Goal: Information Seeking & Learning: Understand process/instructions

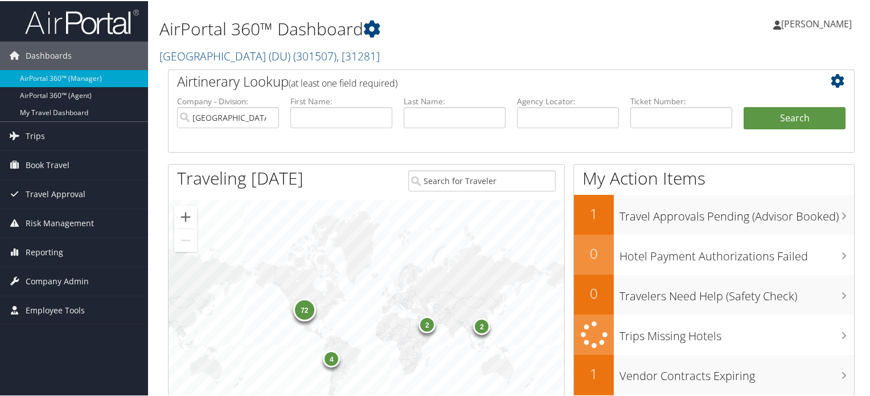
click at [297, 56] on span "( 301507 )" at bounding box center [314, 54] width 43 height 15
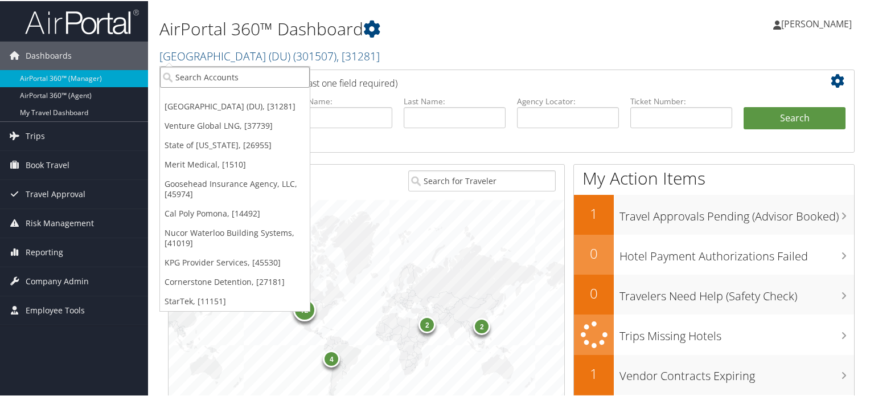
click at [228, 77] on input "search" at bounding box center [235, 75] width 150 height 21
type input "SWEET"
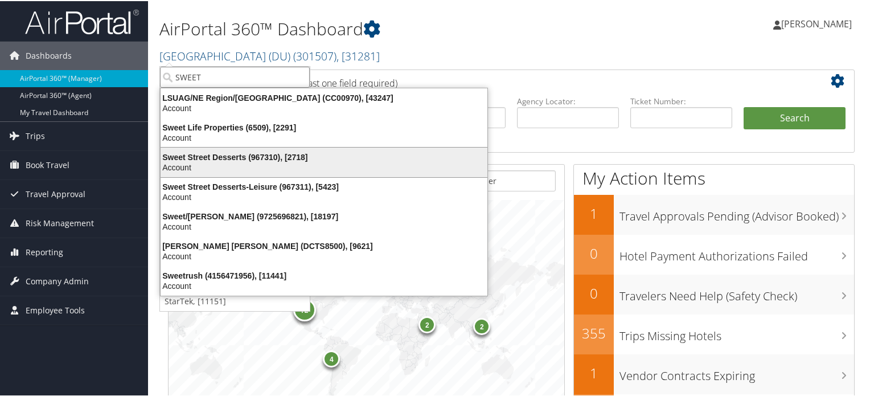
click at [239, 163] on div "Account" at bounding box center [324, 166] width 340 height 10
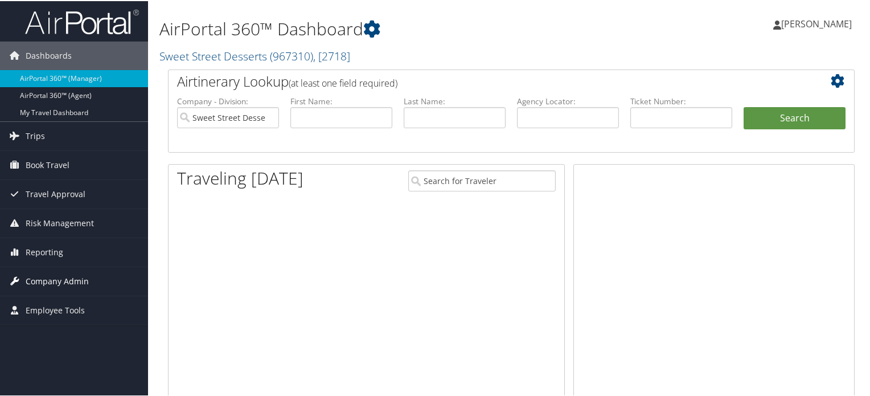
click at [55, 280] on span "Company Admin" at bounding box center [57, 280] width 63 height 28
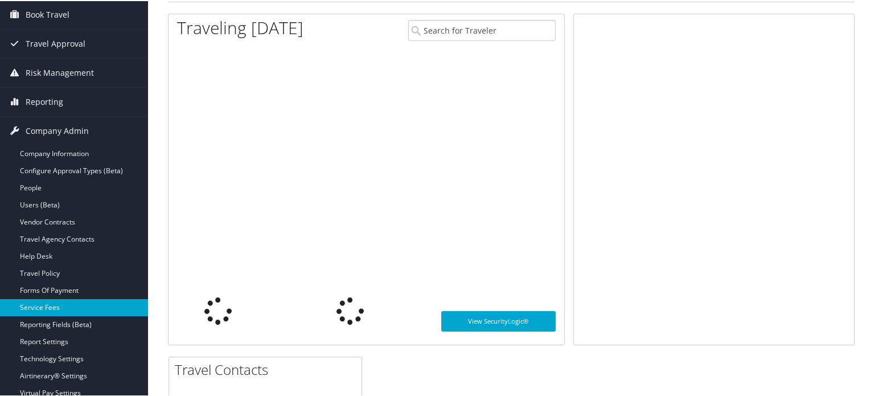
scroll to position [171, 0]
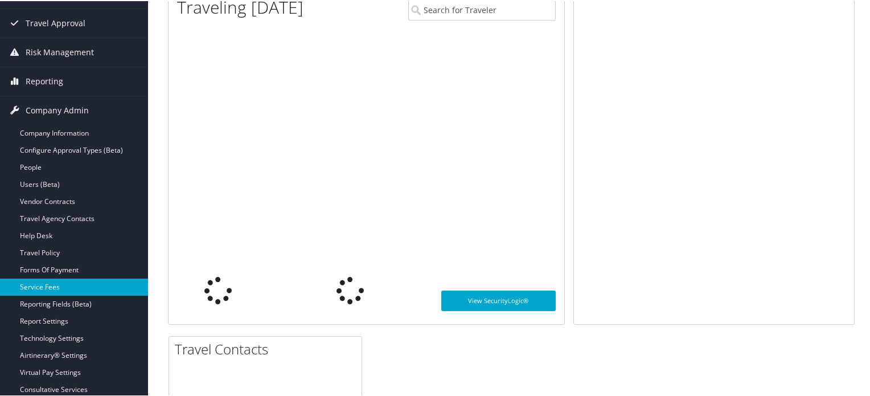
click at [72, 287] on link "Service Fees" at bounding box center [74, 285] width 148 height 17
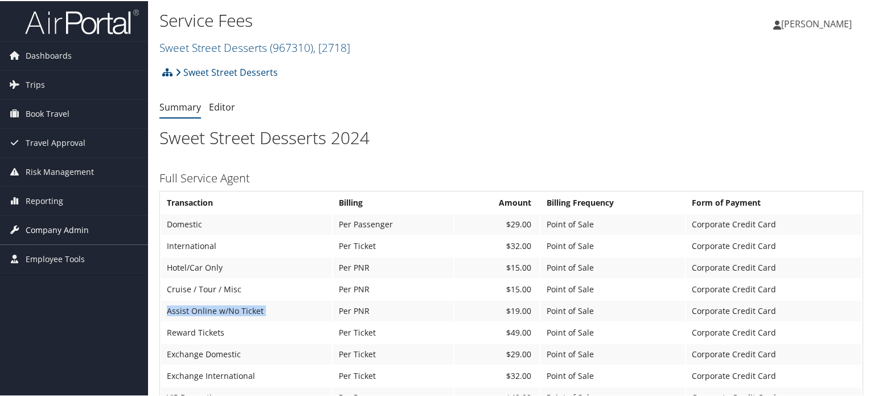
click at [38, 233] on span "Company Admin" at bounding box center [57, 229] width 63 height 28
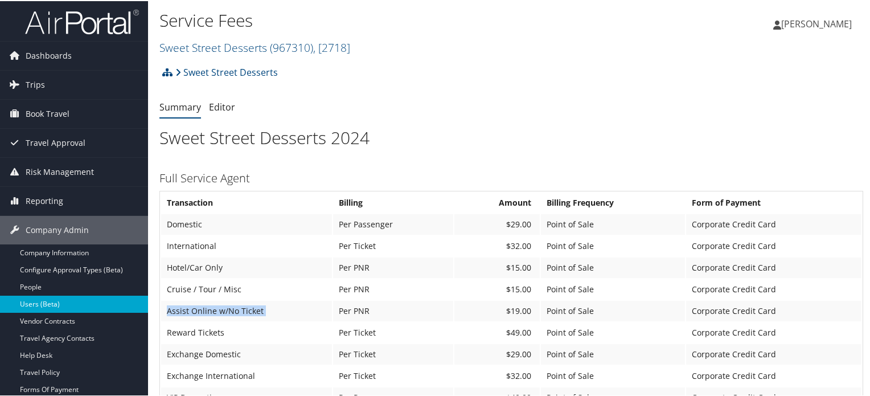
scroll to position [114, 0]
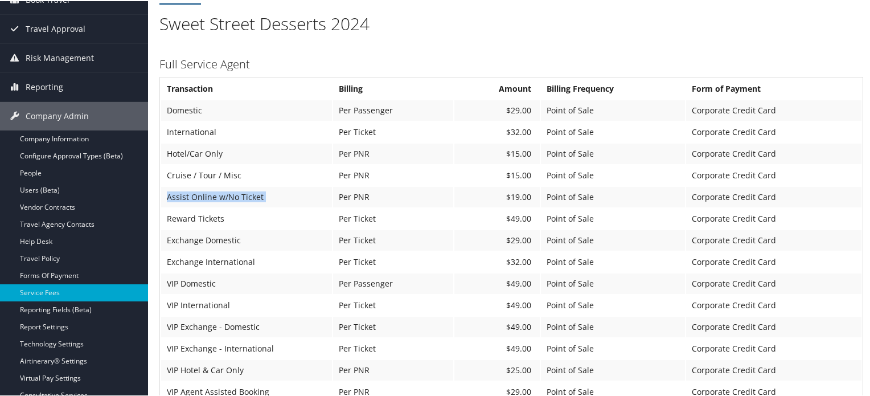
click at [254, 191] on td "Assist Online w/No Ticket" at bounding box center [246, 196] width 171 height 20
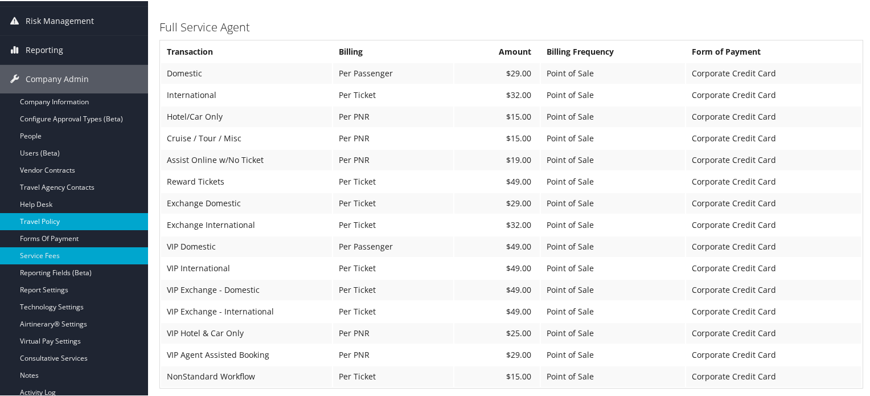
scroll to position [171, 0]
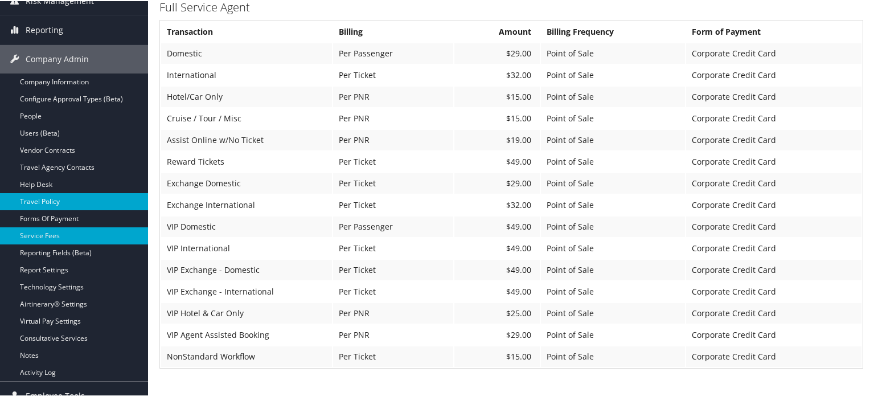
click at [56, 192] on link "Travel Policy" at bounding box center [74, 200] width 148 height 17
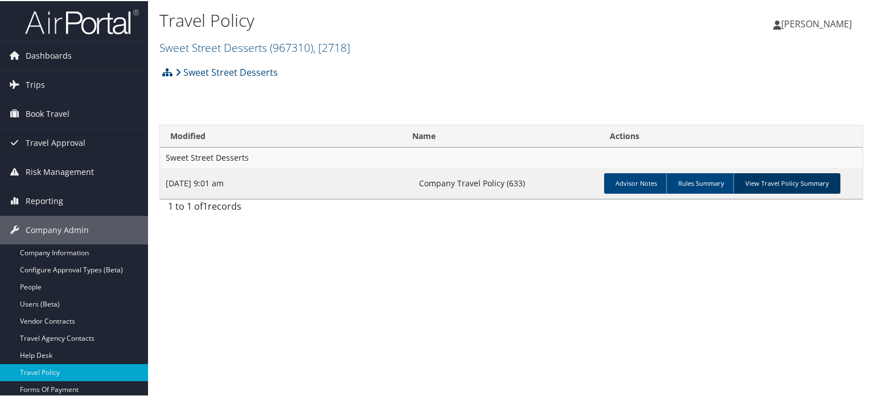
click at [782, 179] on link "View Travel Policy Summary" at bounding box center [786, 182] width 107 height 20
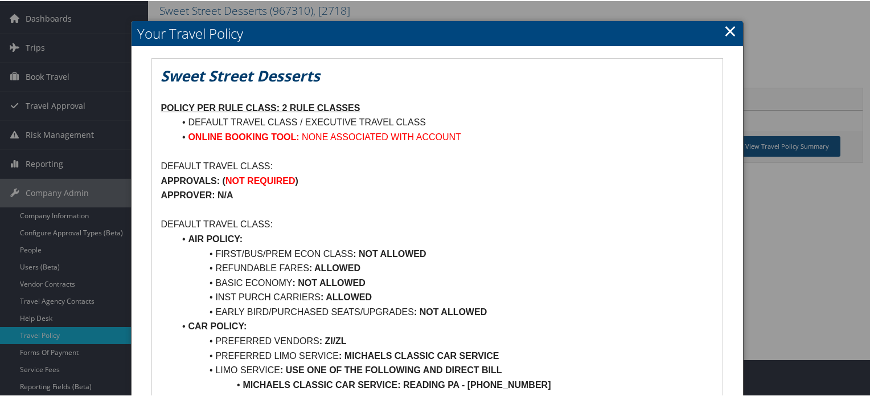
scroll to position [57, 0]
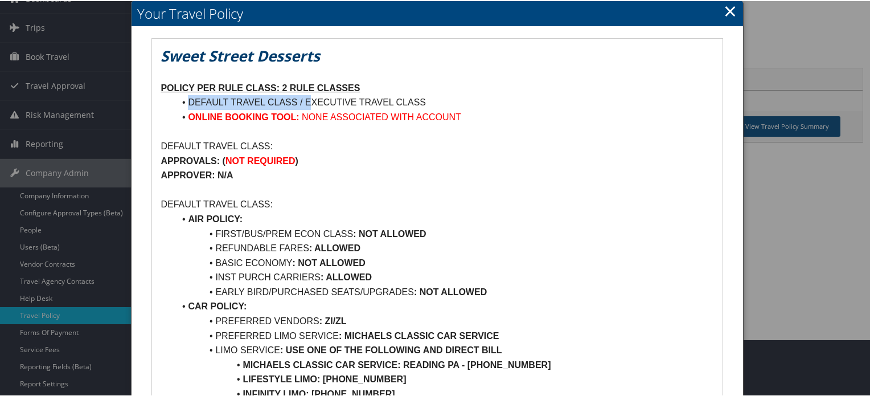
drag, startPoint x: 188, startPoint y: 100, endPoint x: 385, endPoint y: 93, distance: 197.1
click at [385, 94] on li "DEFAULT TRAVEL CLASS / EXECUTIVE TRAVEL CLASS" at bounding box center [443, 101] width 539 height 15
click at [281, 231] on li "FIRST/BUS/PREM ECON CLASS : NOT ALLOWED" at bounding box center [443, 232] width 539 height 15
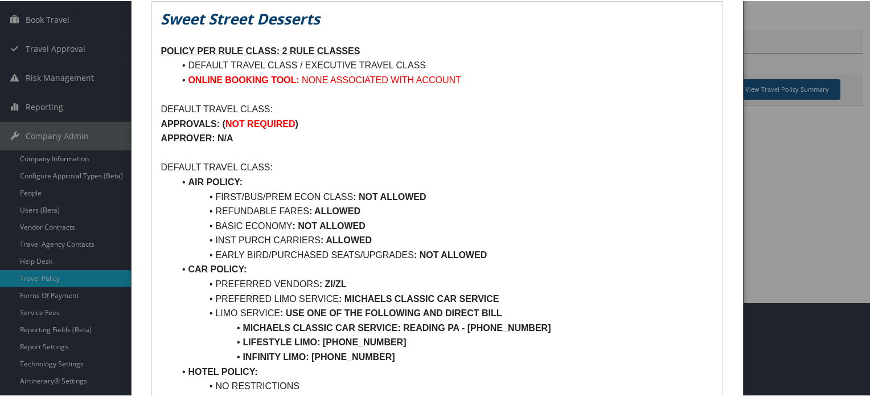
scroll to position [114, 0]
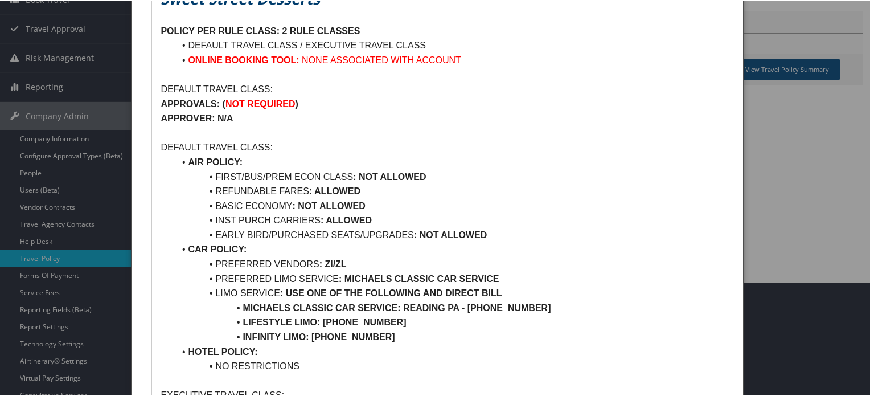
drag, startPoint x: 442, startPoint y: 177, endPoint x: 270, endPoint y: 173, distance: 171.4
click at [270, 173] on li "FIRST/BUS/PREM ECON CLASS : NOT ALLOWED" at bounding box center [443, 176] width 539 height 15
drag, startPoint x: 211, startPoint y: 184, endPoint x: 398, endPoint y: 184, distance: 187.3
click at [398, 184] on li "REFUNDABLE FARES : ALLOWED" at bounding box center [443, 190] width 539 height 15
drag, startPoint x: 392, startPoint y: 200, endPoint x: 173, endPoint y: 200, distance: 219.8
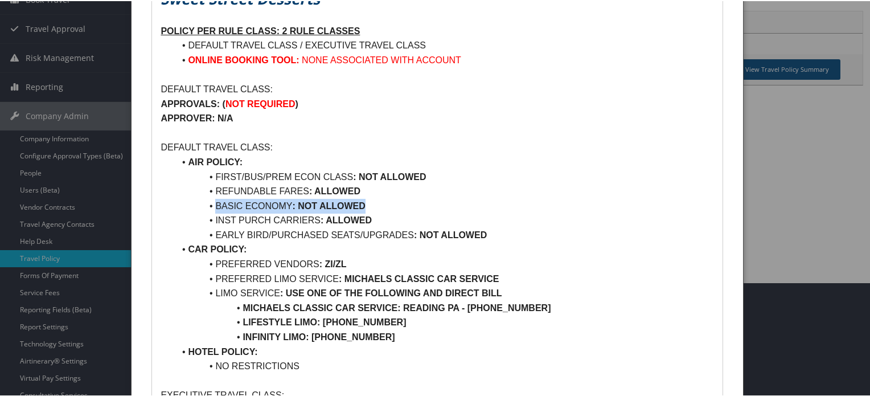
click at [173, 200] on ul "AIR POLICY: FIRST/BUS/PREM ECON CLASS : NOT ALLOWED REFUNDABLE FARES : ALLOWED …" at bounding box center [437, 263] width 553 height 219
drag, startPoint x: 223, startPoint y: 220, endPoint x: 413, endPoint y: 219, distance: 189.6
click at [400, 219] on li "INST PURCH CARRIERS : ALLOWED" at bounding box center [443, 219] width 539 height 15
click at [444, 219] on li "INST PURCH CARRIERS : ALLOWED" at bounding box center [443, 219] width 539 height 15
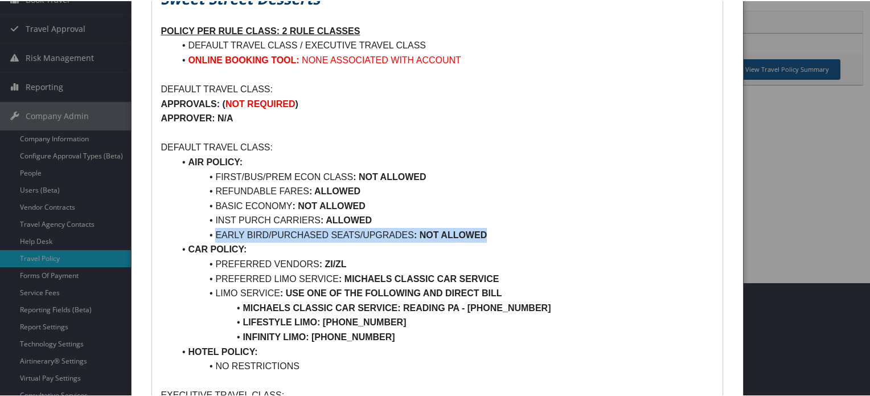
drag, startPoint x: 499, startPoint y: 228, endPoint x: 134, endPoint y: 228, distance: 364.4
click at [134, 228] on div "Sweet Street Desserts POLICY PER RULE CLASS: 2 RULE CLASSES DEFAULT TRAVEL CLAS…" at bounding box center [437, 391] width 611 height 844
click at [517, 224] on li "INST PURCH CARRIERS : ALLOWED" at bounding box center [443, 219] width 539 height 15
drag, startPoint x: 403, startPoint y: 216, endPoint x: 268, endPoint y: 219, distance: 135.0
click at [268, 219] on li "INST PURCH CARRIERS : ALLOWED" at bounding box center [443, 219] width 539 height 15
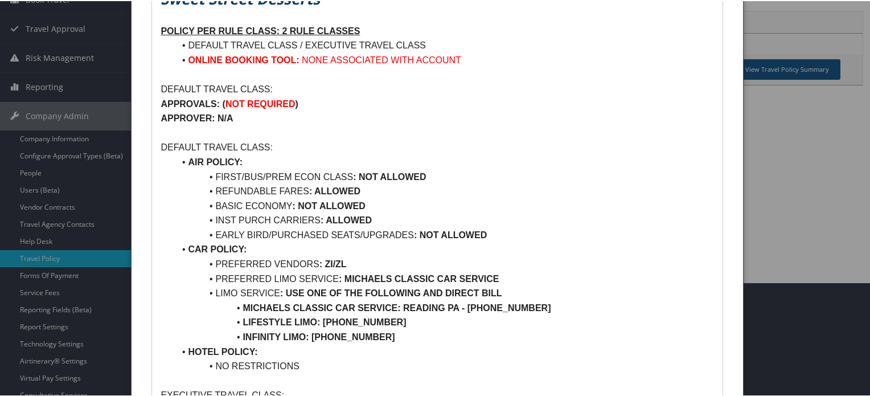
click at [227, 220] on li "INST PURCH CARRIERS : ALLOWED" at bounding box center [443, 219] width 539 height 15
drag, startPoint x: 517, startPoint y: 239, endPoint x: 236, endPoint y: 239, distance: 280.7
click at [236, 239] on li "EARLY BIRD/PURCHASED SEATS/UPGRADES : NOT ALLOWED" at bounding box center [443, 234] width 539 height 15
click at [606, 229] on li "EARLY BIRD/PURCHASED SEATS/UPGRADES : NOT ALLOWED" at bounding box center [443, 234] width 539 height 15
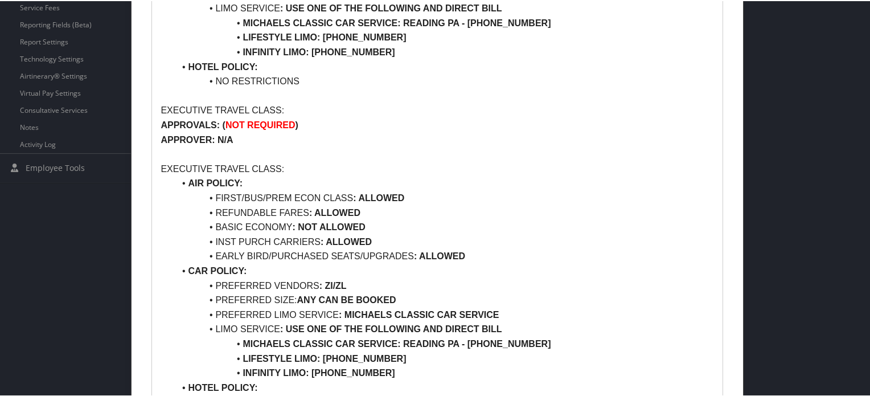
scroll to position [456, 0]
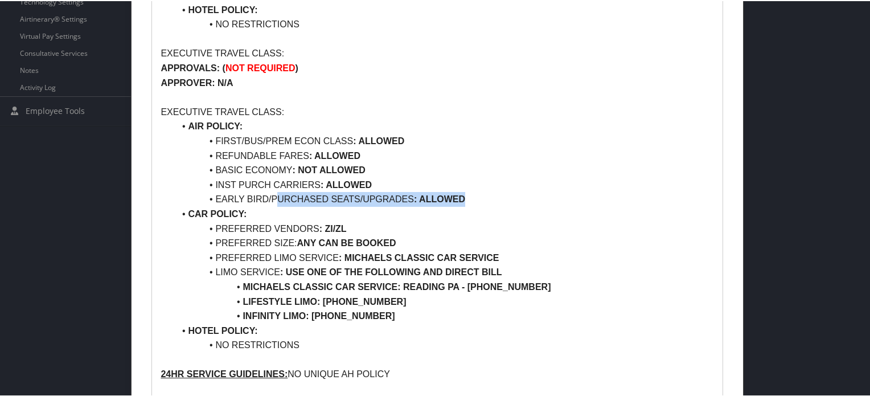
drag, startPoint x: 490, startPoint y: 195, endPoint x: 278, endPoint y: 195, distance: 211.2
click at [278, 195] on li "EARLY BIRD/PURCHASED SEATS/UPGRADES : ALLOWED" at bounding box center [443, 198] width 539 height 15
click at [494, 193] on li "EARLY BIRD/PURCHASED SEATS/UPGRADES : ALLOWED" at bounding box center [443, 198] width 539 height 15
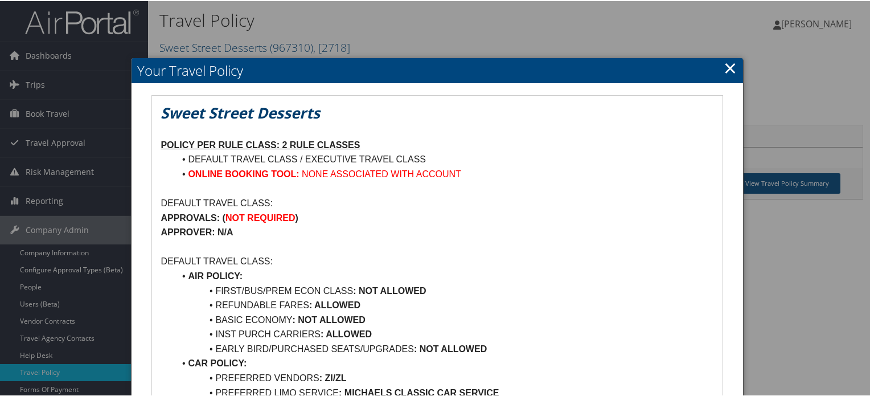
scroll to position [0, 0]
click at [729, 69] on link "×" at bounding box center [730, 66] width 13 height 23
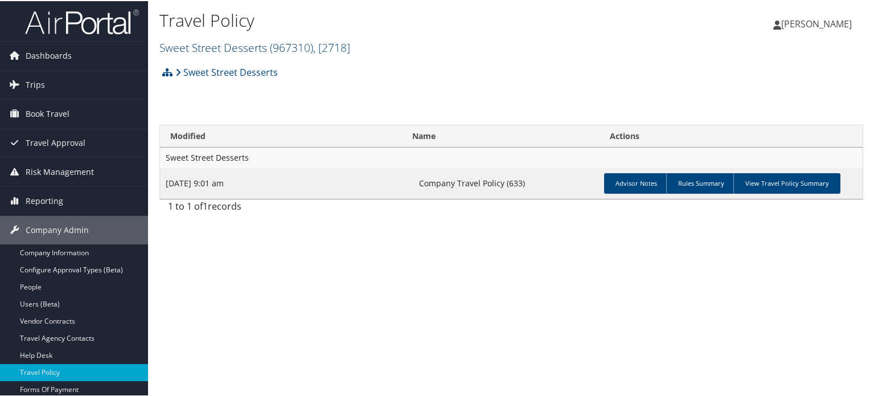
click at [296, 50] on span "( 967310 )" at bounding box center [291, 46] width 43 height 15
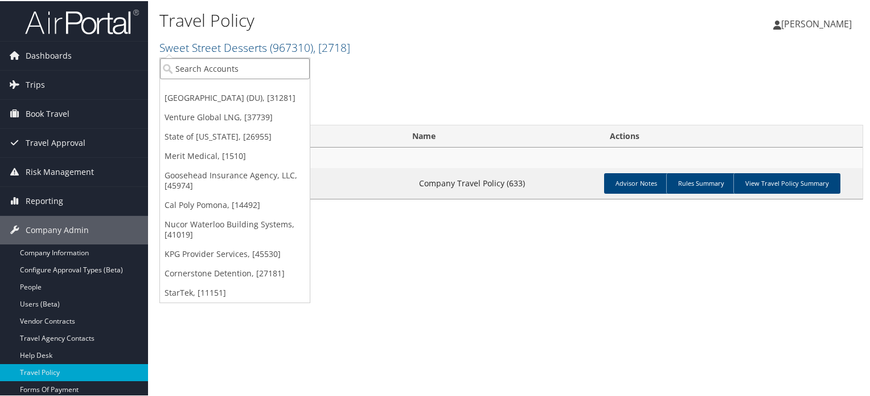
click at [288, 66] on input "search" at bounding box center [235, 67] width 150 height 21
type input "STATE OF C"
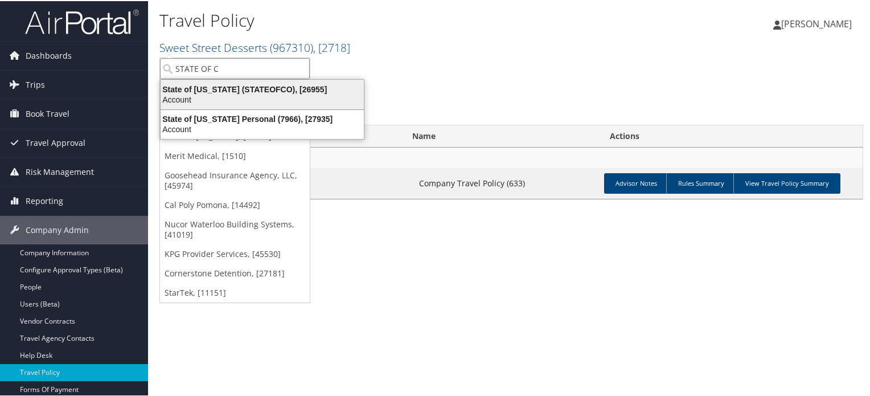
click at [248, 96] on div "Account" at bounding box center [262, 98] width 217 height 10
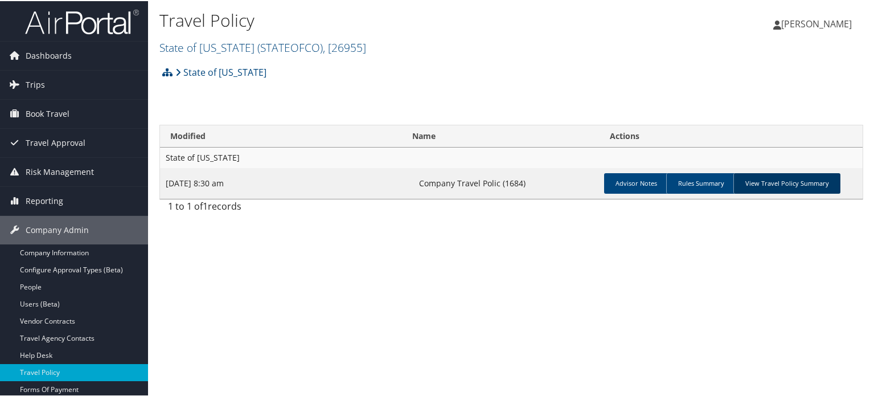
click at [777, 182] on link "View Travel Policy Summary" at bounding box center [786, 182] width 107 height 20
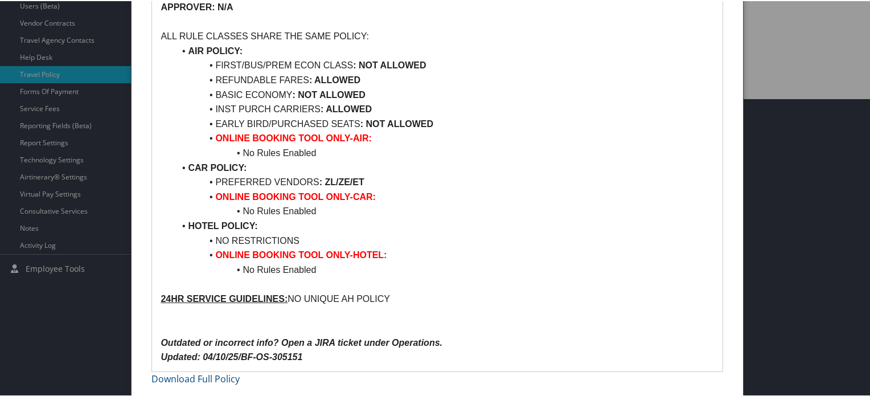
scroll to position [127, 0]
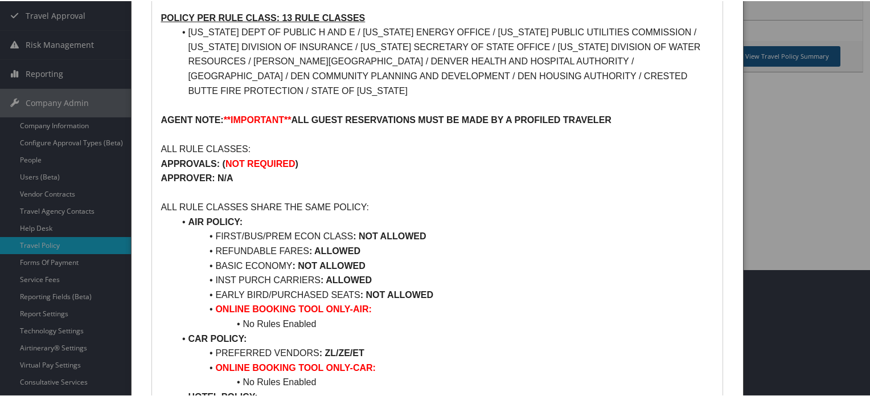
click at [221, 236] on li "FIRST/BUS/PREM ECON CLASS : NOT ALLOWED" at bounding box center [443, 235] width 539 height 15
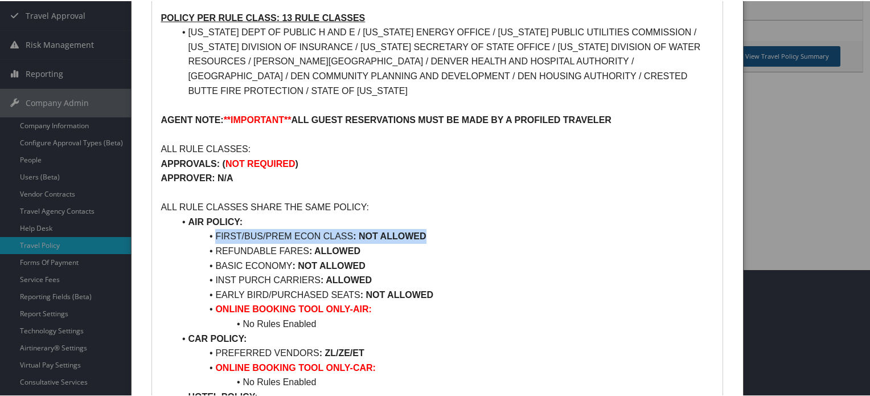
drag, startPoint x: 221, startPoint y: 236, endPoint x: 419, endPoint y: 236, distance: 198.1
click at [419, 236] on li "FIRST/BUS/PREM ECON CLASS : NOT ALLOWED" at bounding box center [443, 235] width 539 height 15
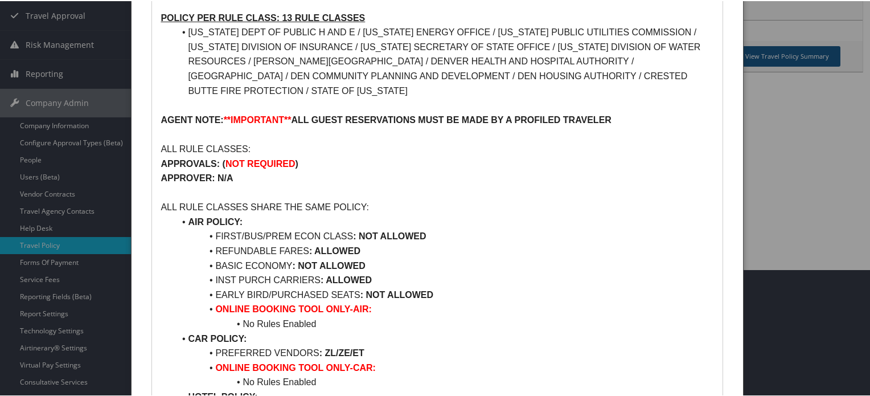
click at [233, 251] on li "REFUNDABLE FARES : ALLOWED" at bounding box center [443, 250] width 539 height 15
drag, startPoint x: 233, startPoint y: 251, endPoint x: 340, endPoint y: 249, distance: 107.6
click at [340, 249] on li "REFUNDABLE FARES : ALLOWED" at bounding box center [443, 250] width 539 height 15
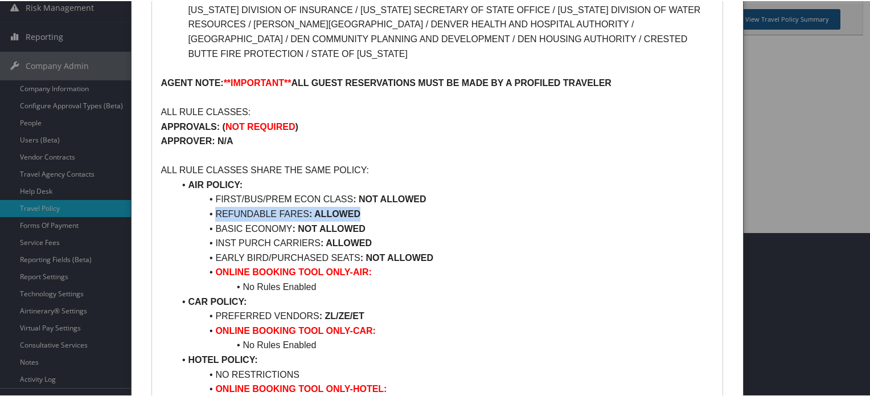
scroll to position [184, 0]
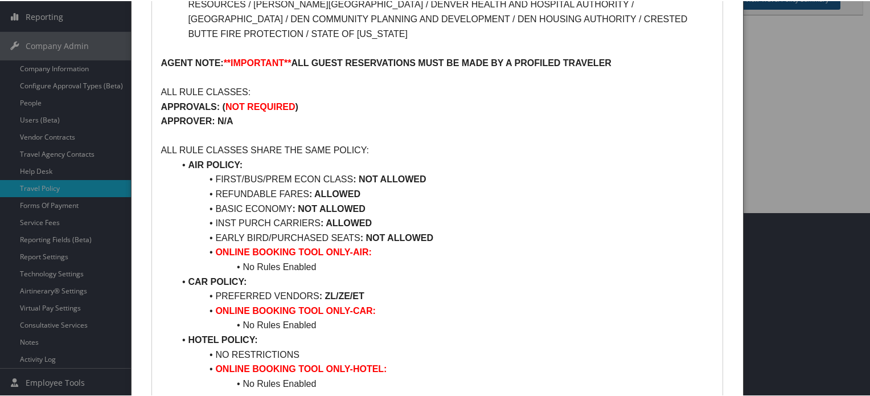
click at [322, 227] on li "INST PURCH CARRIERS : ALLOWED" at bounding box center [443, 222] width 539 height 15
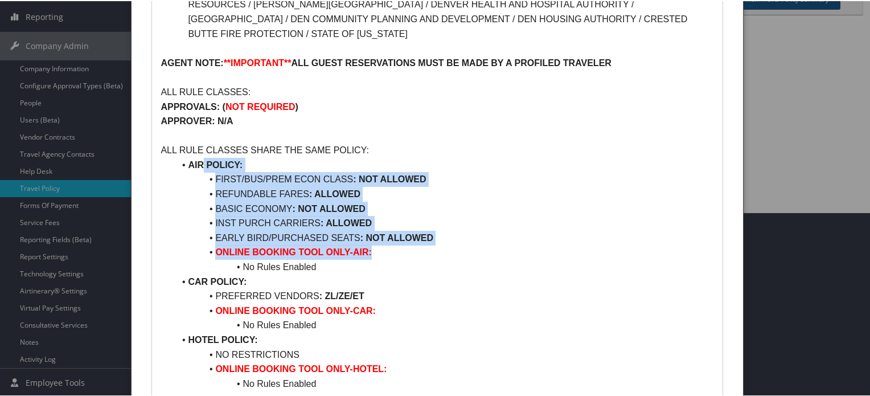
drag, startPoint x: 391, startPoint y: 255, endPoint x: 202, endPoint y: 167, distance: 208.7
click at [202, 167] on ul "AIR POLICY: FIRST/BUS/PREM ECON CLASS : NOT ALLOWED REFUNDABLE FARES : ALLOWED …" at bounding box center [437, 273] width 553 height 233
click at [479, 169] on li "AIR POLICY:" at bounding box center [443, 164] width 539 height 15
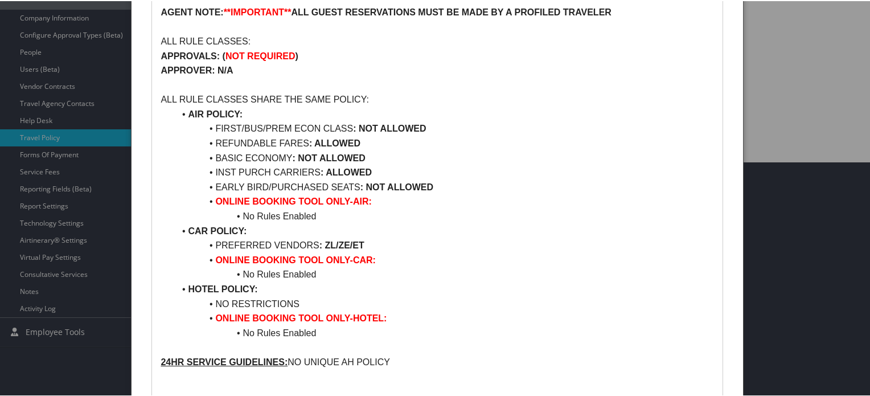
scroll to position [127, 0]
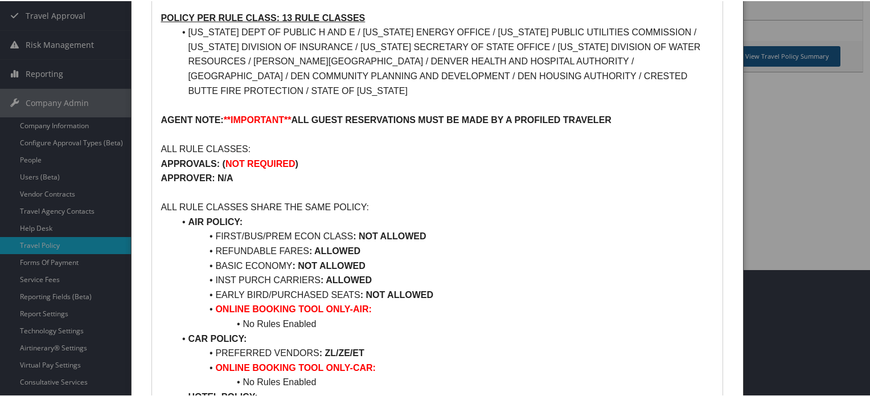
click at [502, 240] on li "FIRST/BUS/PREM ECON CLASS : NOT ALLOWED" at bounding box center [443, 235] width 539 height 15
